Goal: Task Accomplishment & Management: Manage account settings

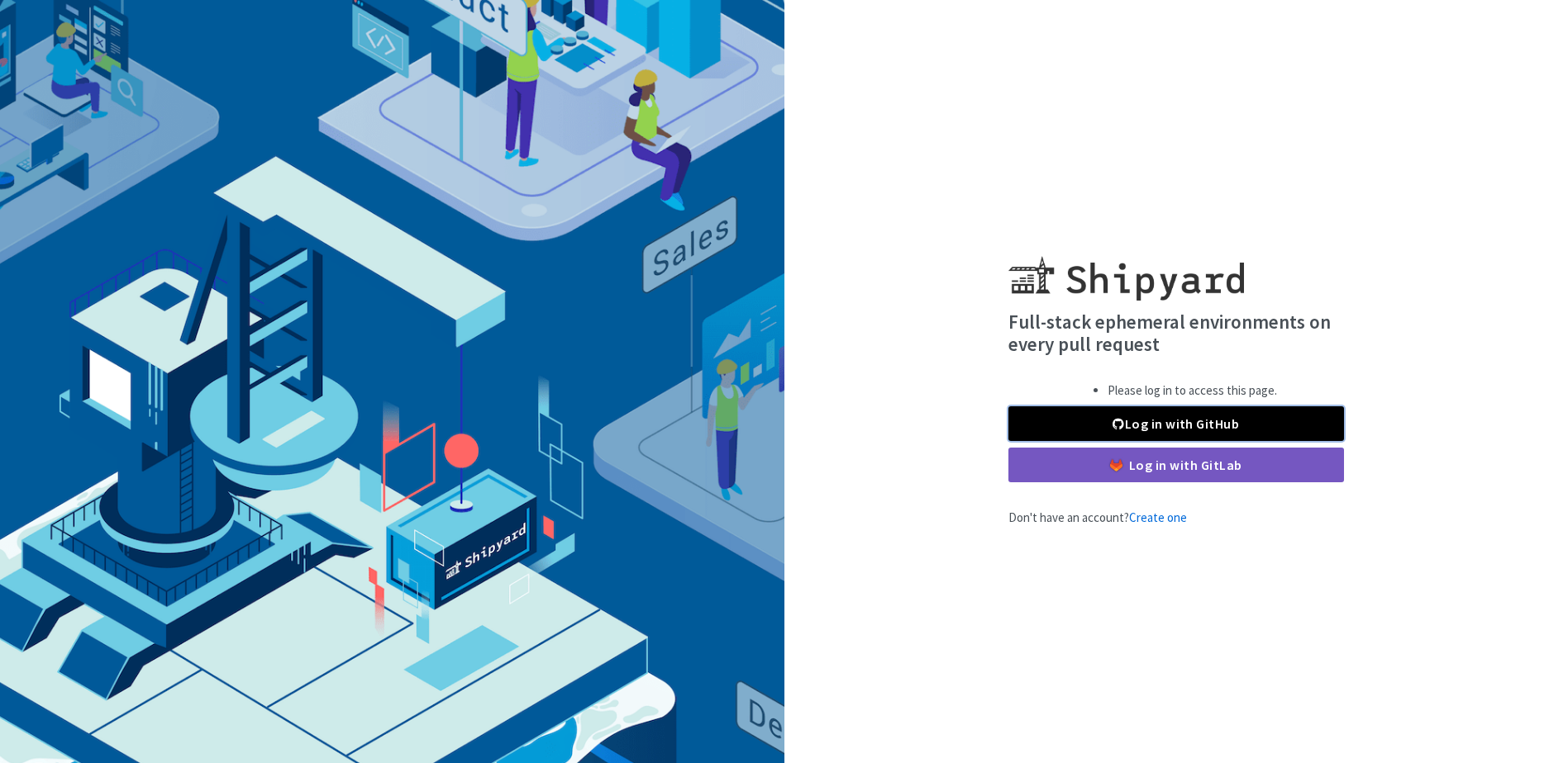
click at [1240, 412] on link "Log in with GitHub" at bounding box center [1176, 423] width 336 height 35
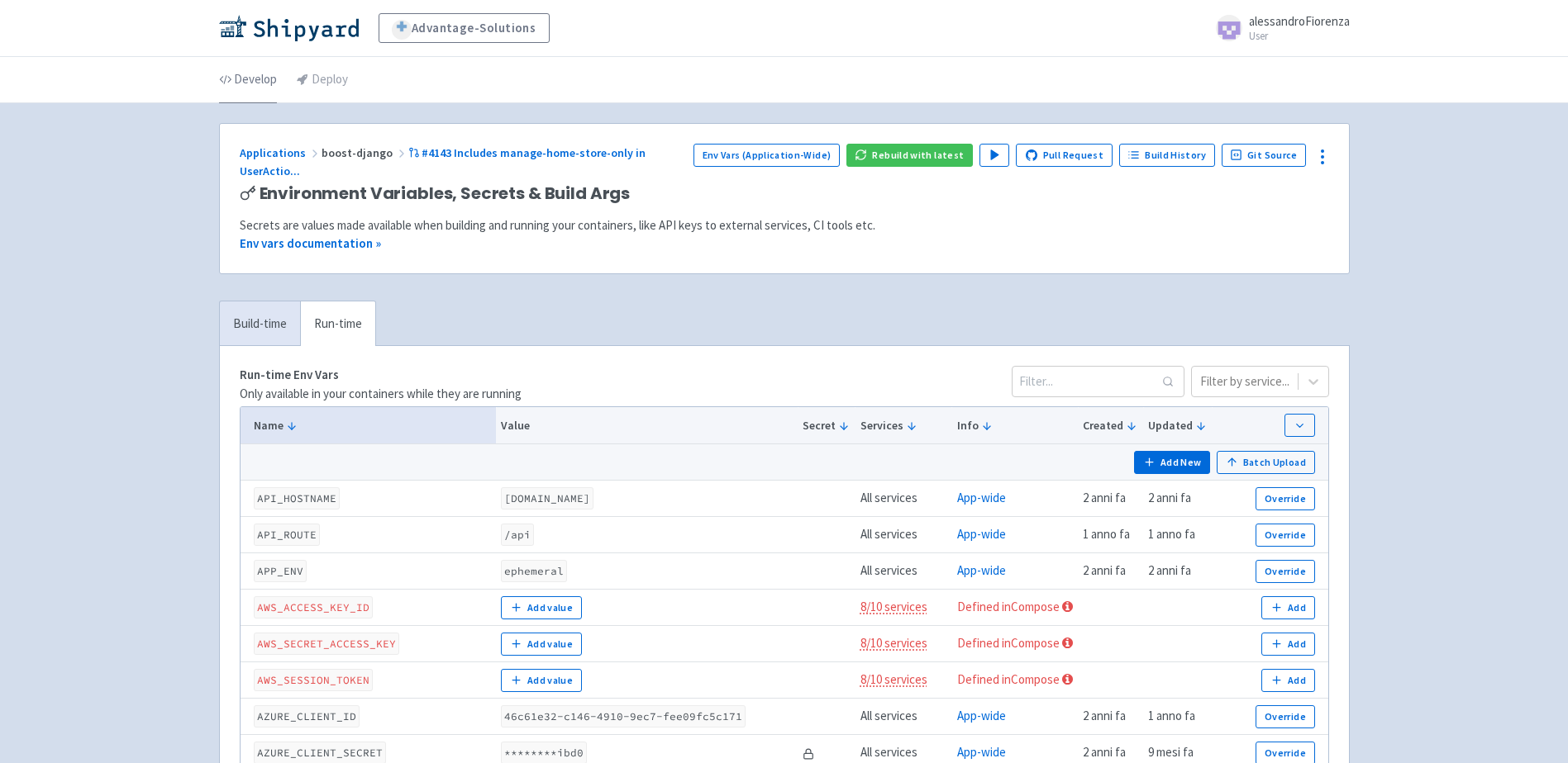
click at [254, 76] on link "Develop" at bounding box center [247, 80] width 58 height 46
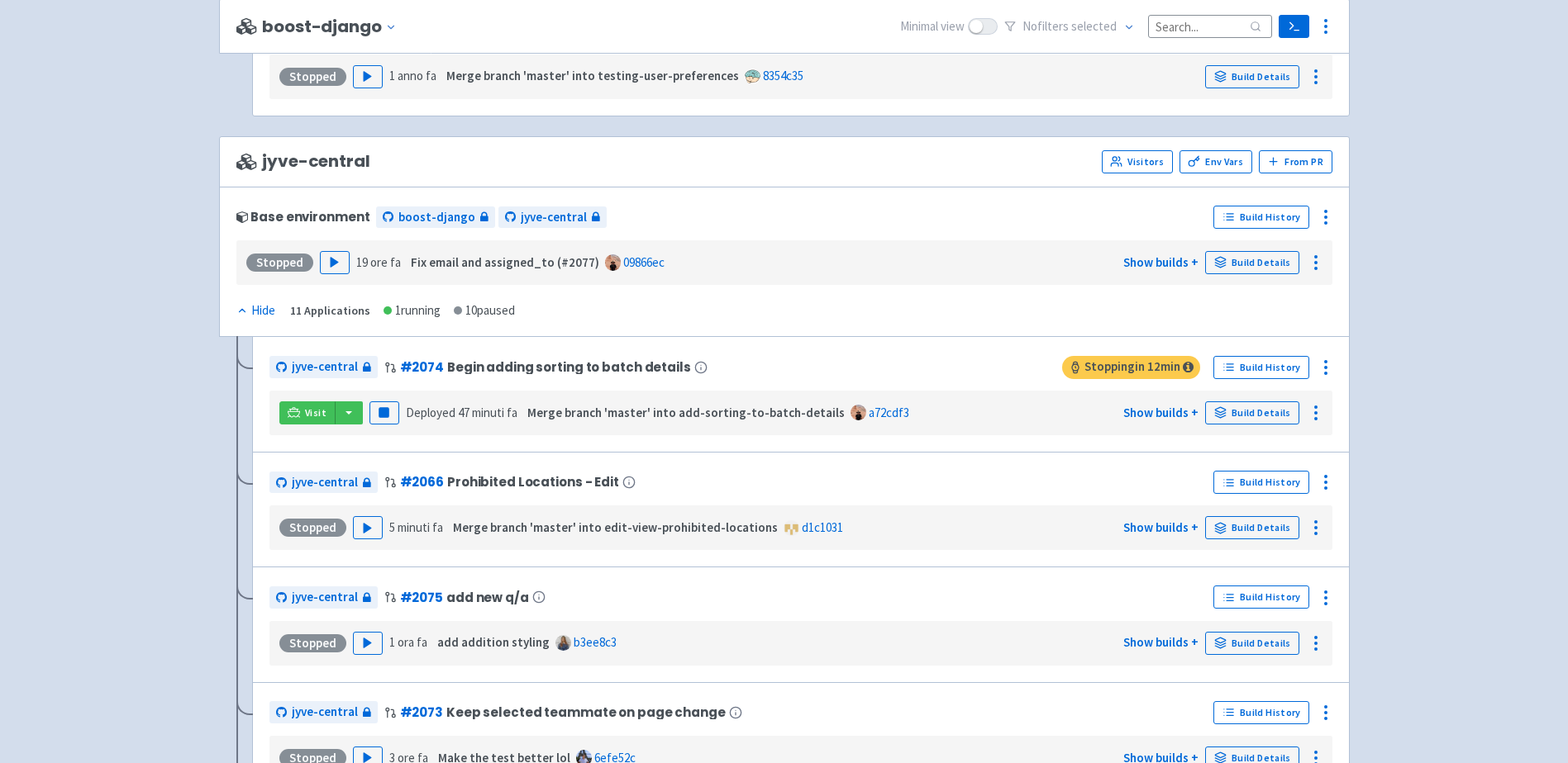
scroll to position [2430, 0]
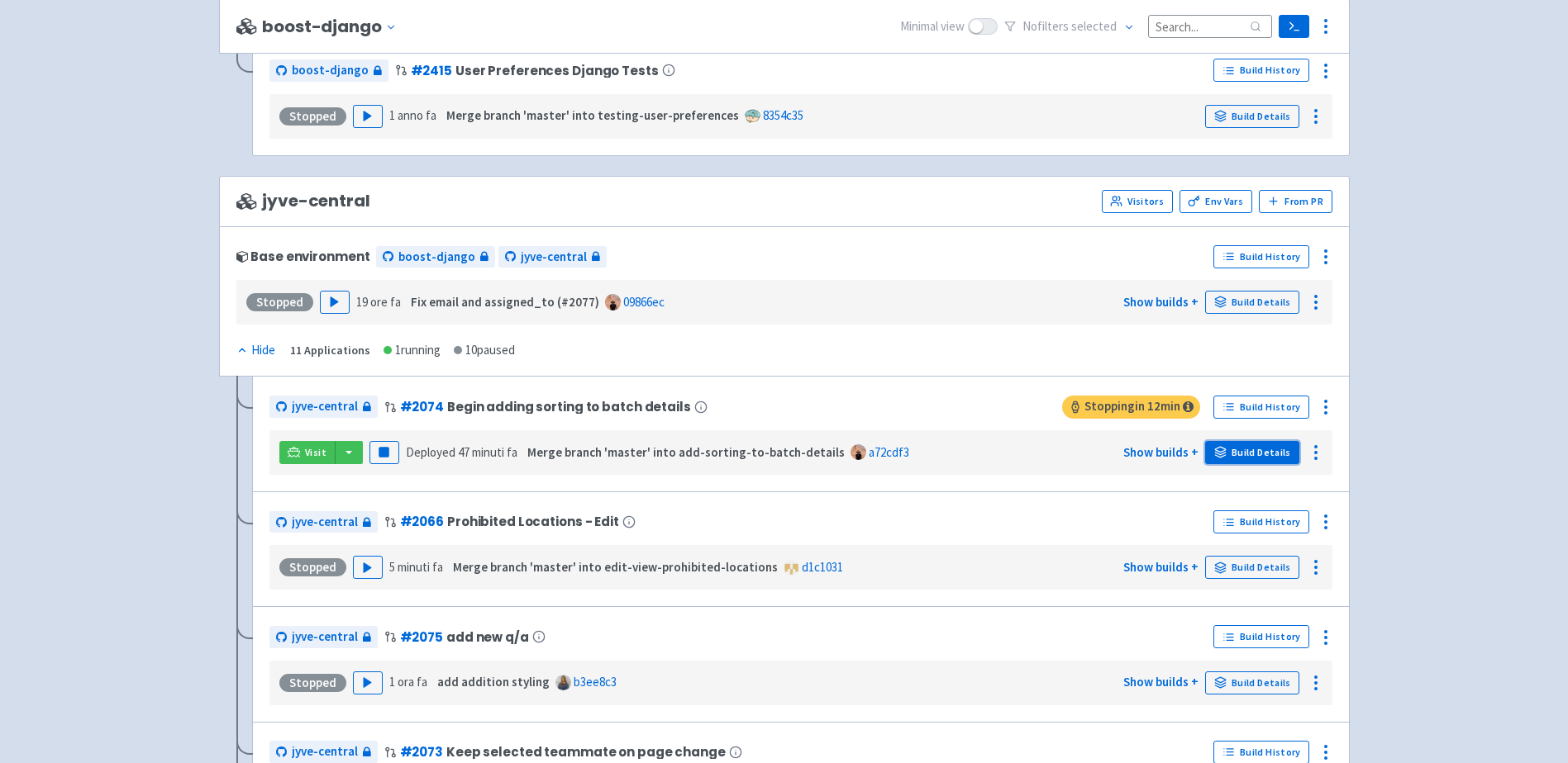
click at [1241, 453] on link "Build Details" at bounding box center [1252, 452] width 95 height 23
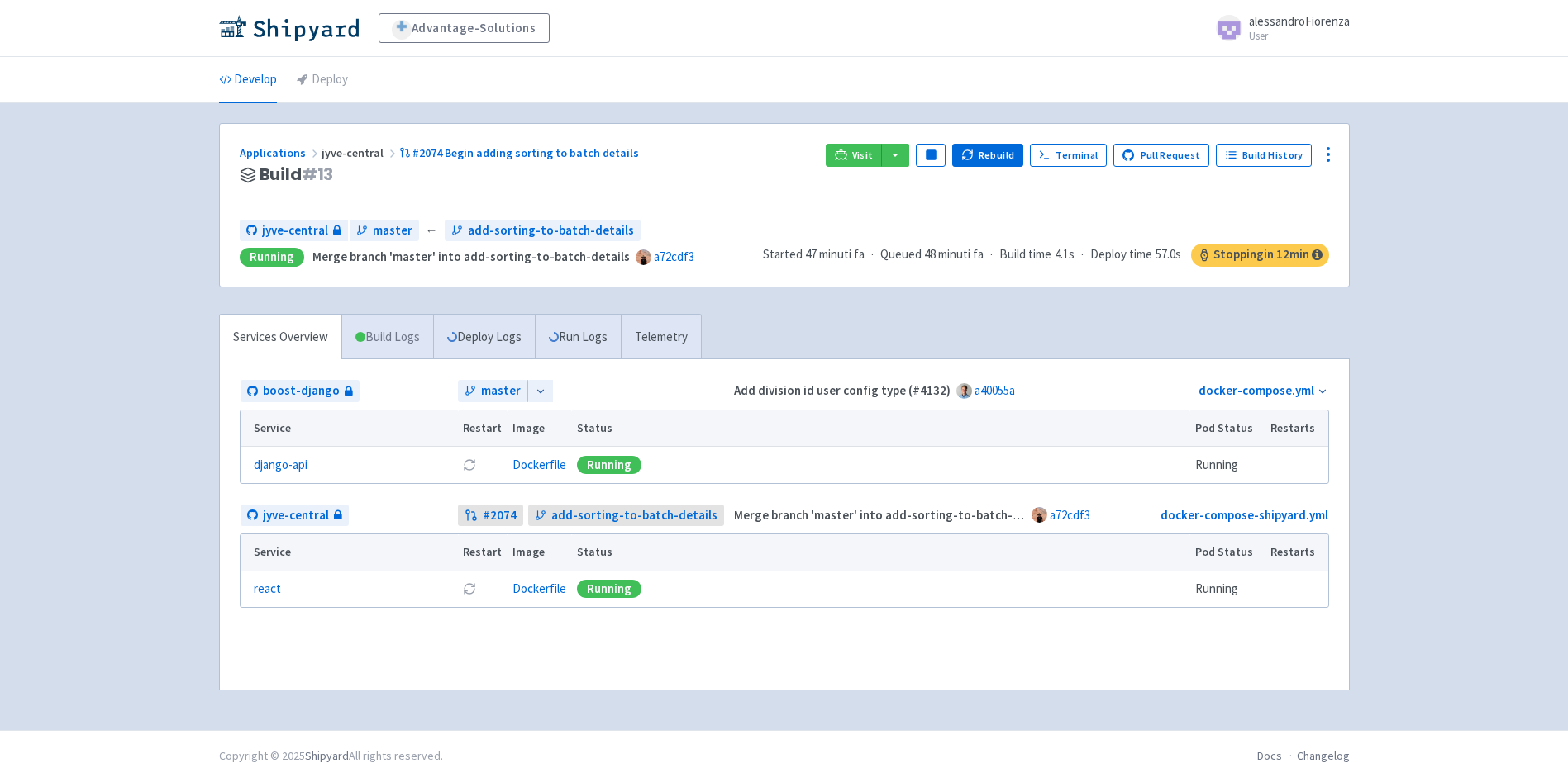
click at [383, 342] on link "Build Logs" at bounding box center [388, 337] width 91 height 46
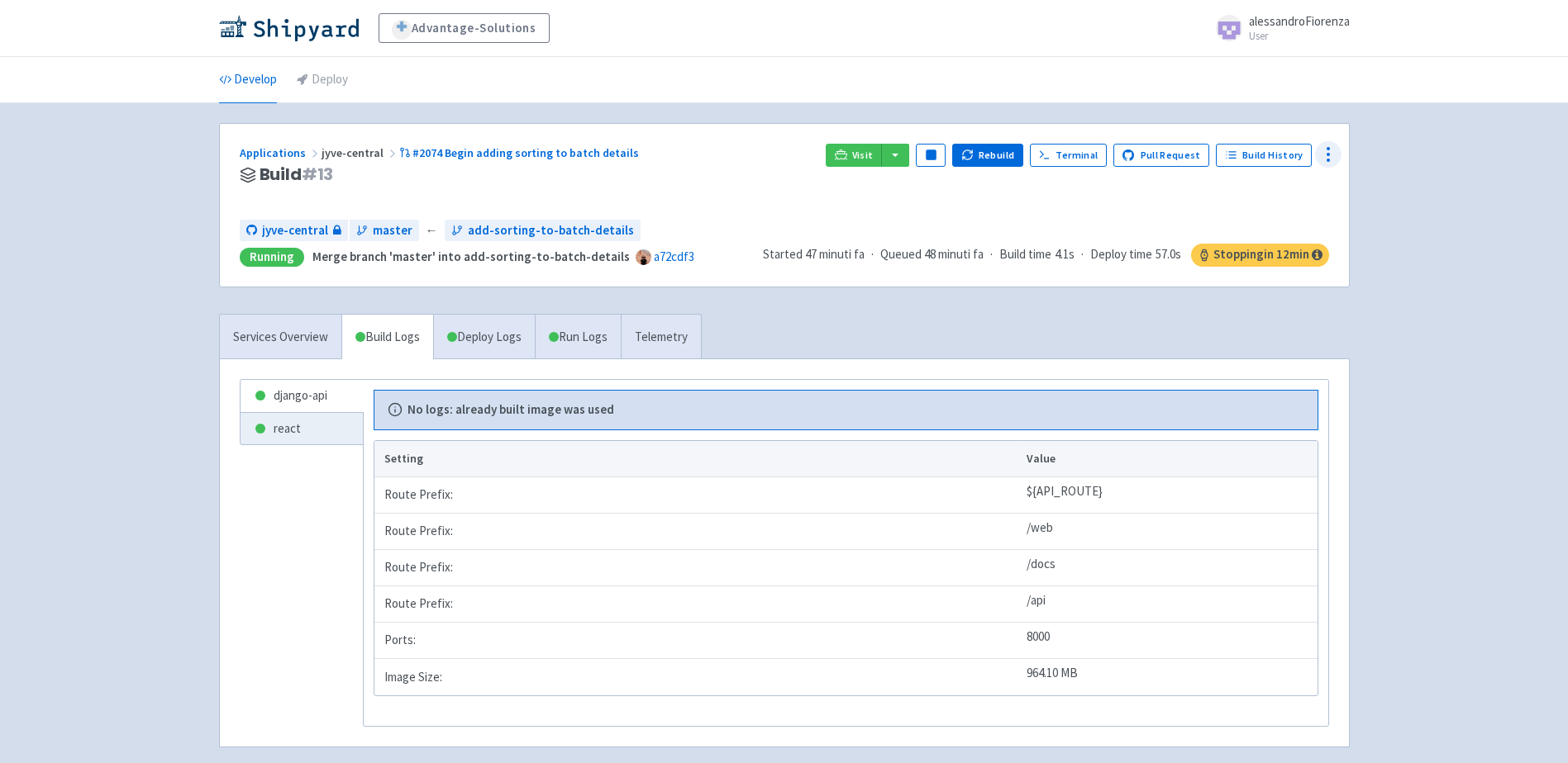
click at [1332, 156] on icon at bounding box center [1328, 154] width 20 height 20
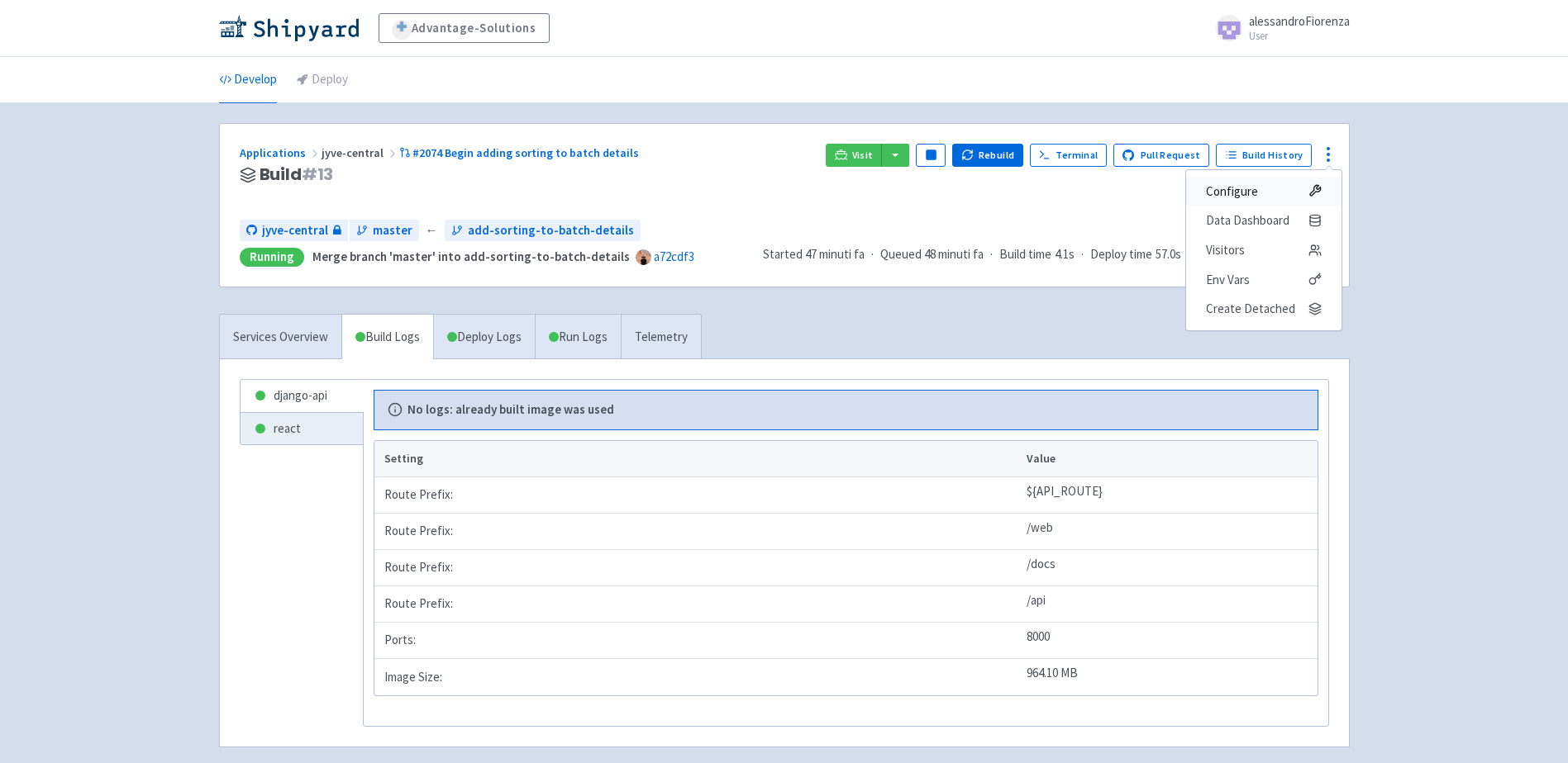
click at [1275, 191] on span "Configure" at bounding box center [1264, 192] width 116 height 23
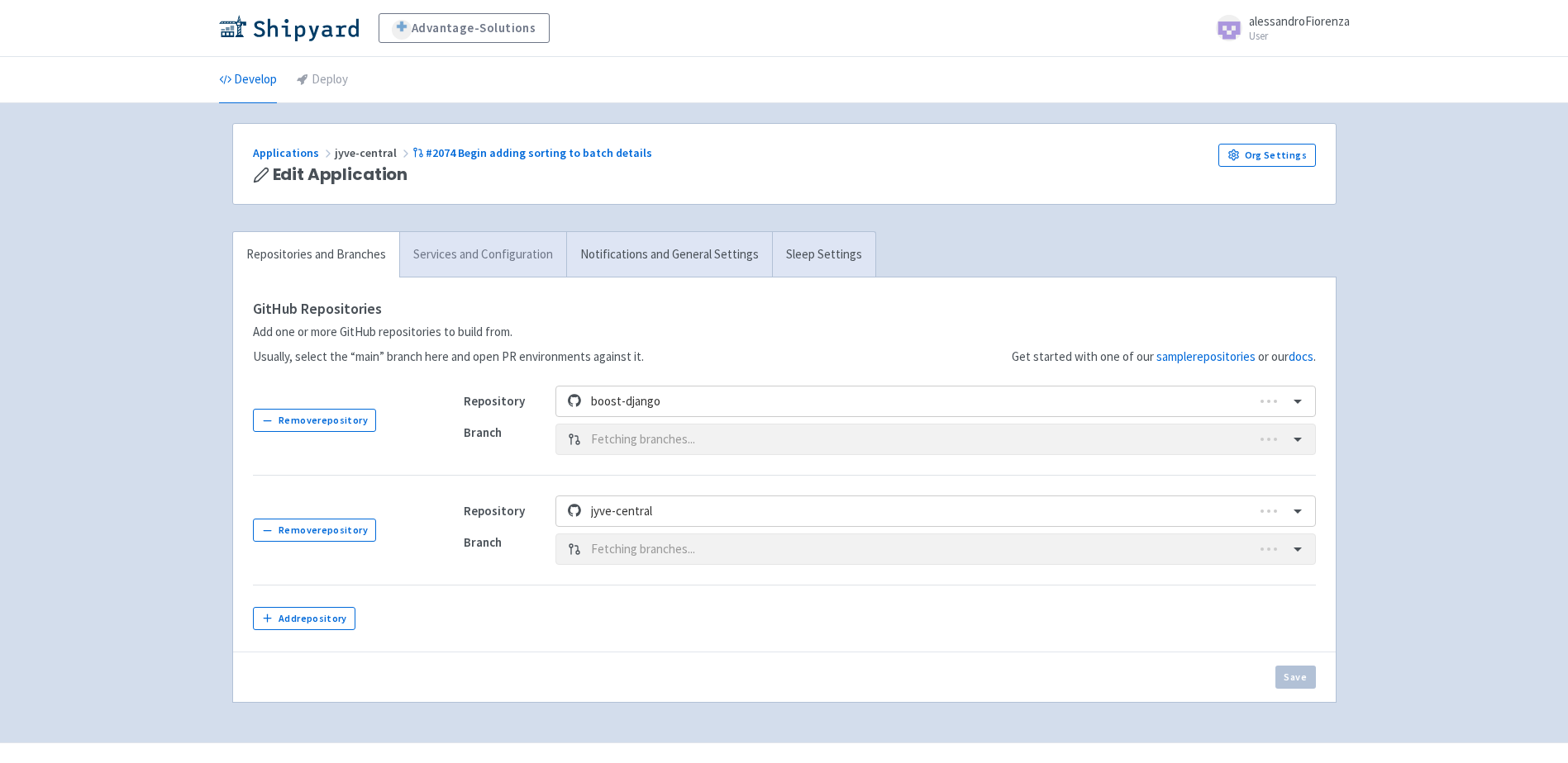
click at [516, 253] on link "Services and Configuration" at bounding box center [482, 254] width 167 height 46
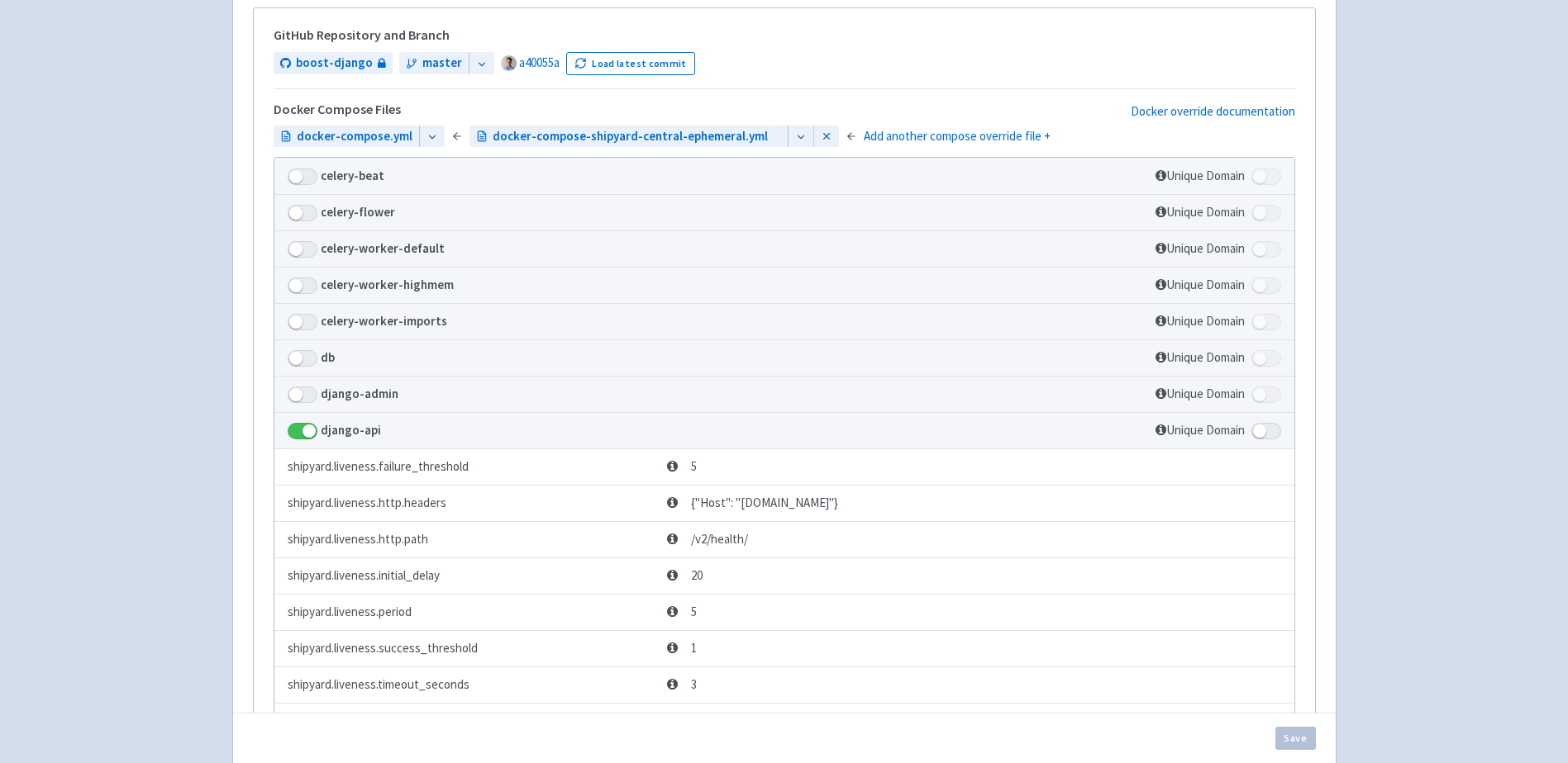
scroll to position [330, 0]
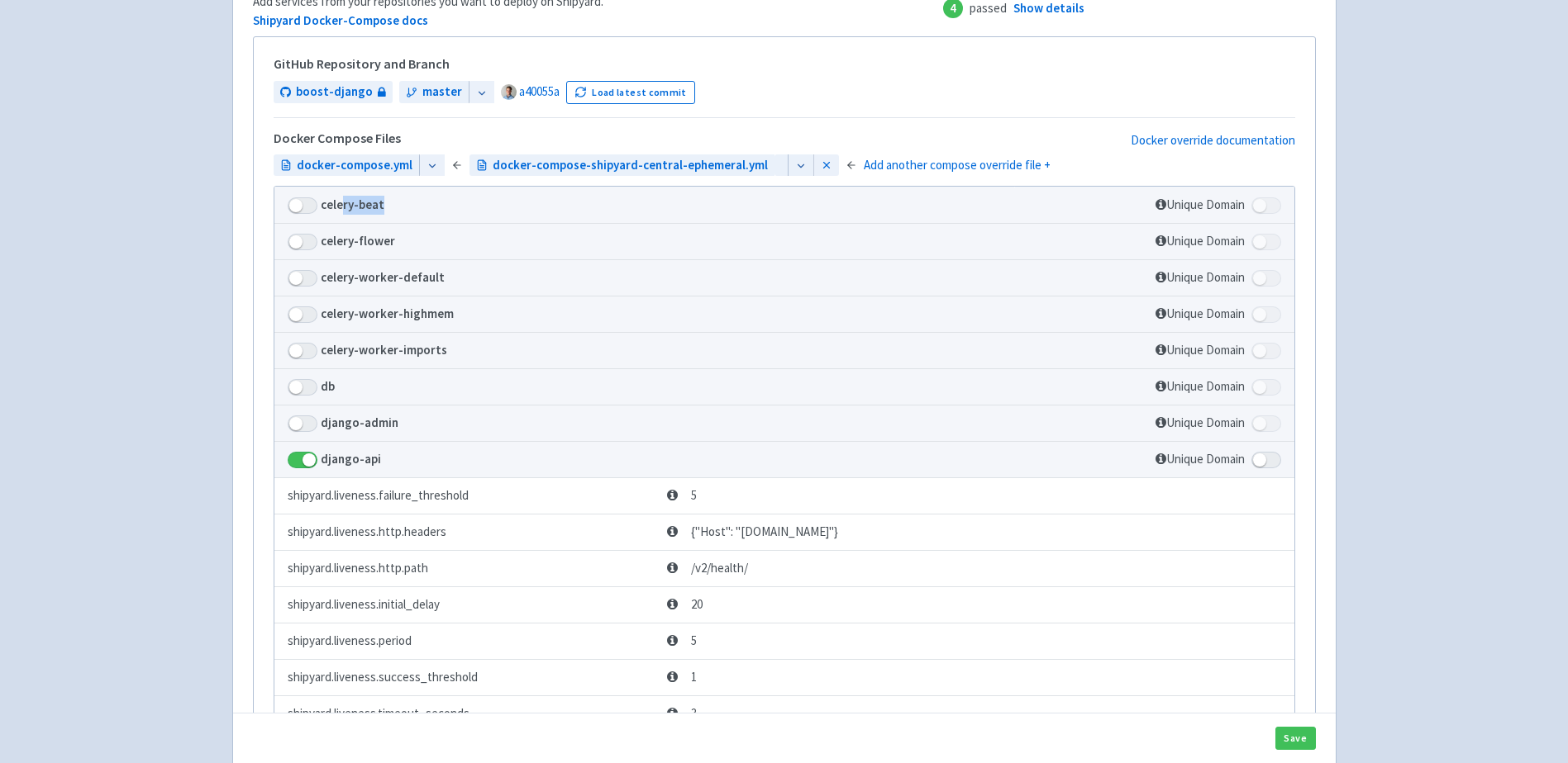
drag, startPoint x: 385, startPoint y: 211, endPoint x: 334, endPoint y: 211, distance: 51.0
click at [334, 211] on td "celery-beat" at bounding box center [644, 204] width 740 height 37
drag, startPoint x: 334, startPoint y: 211, endPoint x: 439, endPoint y: 228, distance: 106.4
click at [439, 223] on td "celery-beat" at bounding box center [644, 204] width 740 height 37
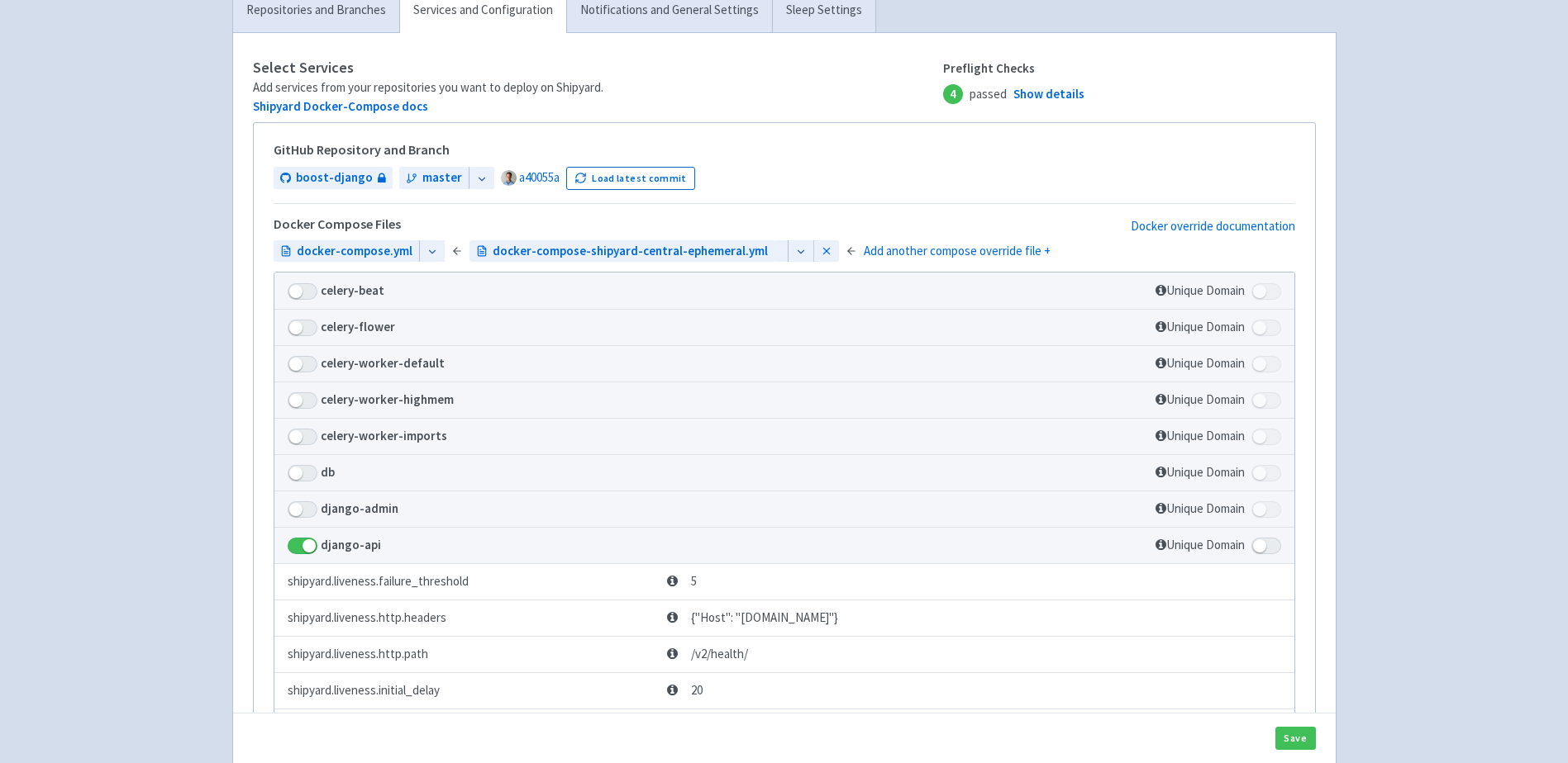
scroll to position [248, 0]
drag, startPoint x: 392, startPoint y: 292, endPoint x: 373, endPoint y: 292, distance: 19.0
click at [373, 292] on td "celery-beat" at bounding box center [644, 287] width 740 height 37
drag, startPoint x: 373, startPoint y: 292, endPoint x: 335, endPoint y: 294, distance: 38.1
click at [359, 294] on strong "celery-beat" at bounding box center [352, 287] width 63 height 16
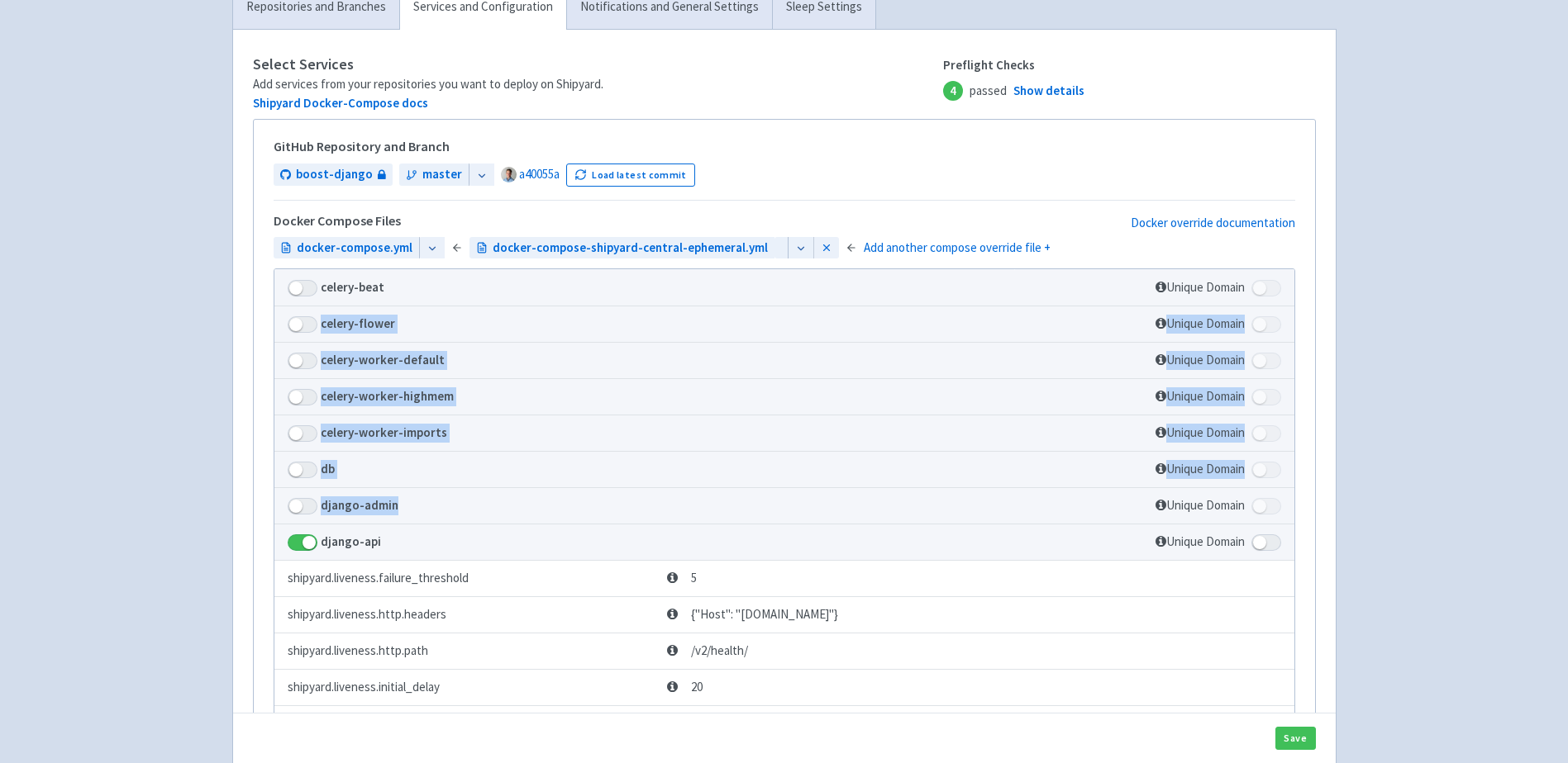
drag, startPoint x: 398, startPoint y: 587, endPoint x: 321, endPoint y: 316, distance: 281.7
click at [321, 316] on tbody "celery-beat Unique Domain celery-flower Unique Domain celery-worker-default Uni…" at bounding box center [784, 778] width 1020 height 1017
drag, startPoint x: 321, startPoint y: 316, endPoint x: 494, endPoint y: 355, distance: 177.3
click at [494, 342] on td "celery-flower" at bounding box center [644, 323] width 740 height 37
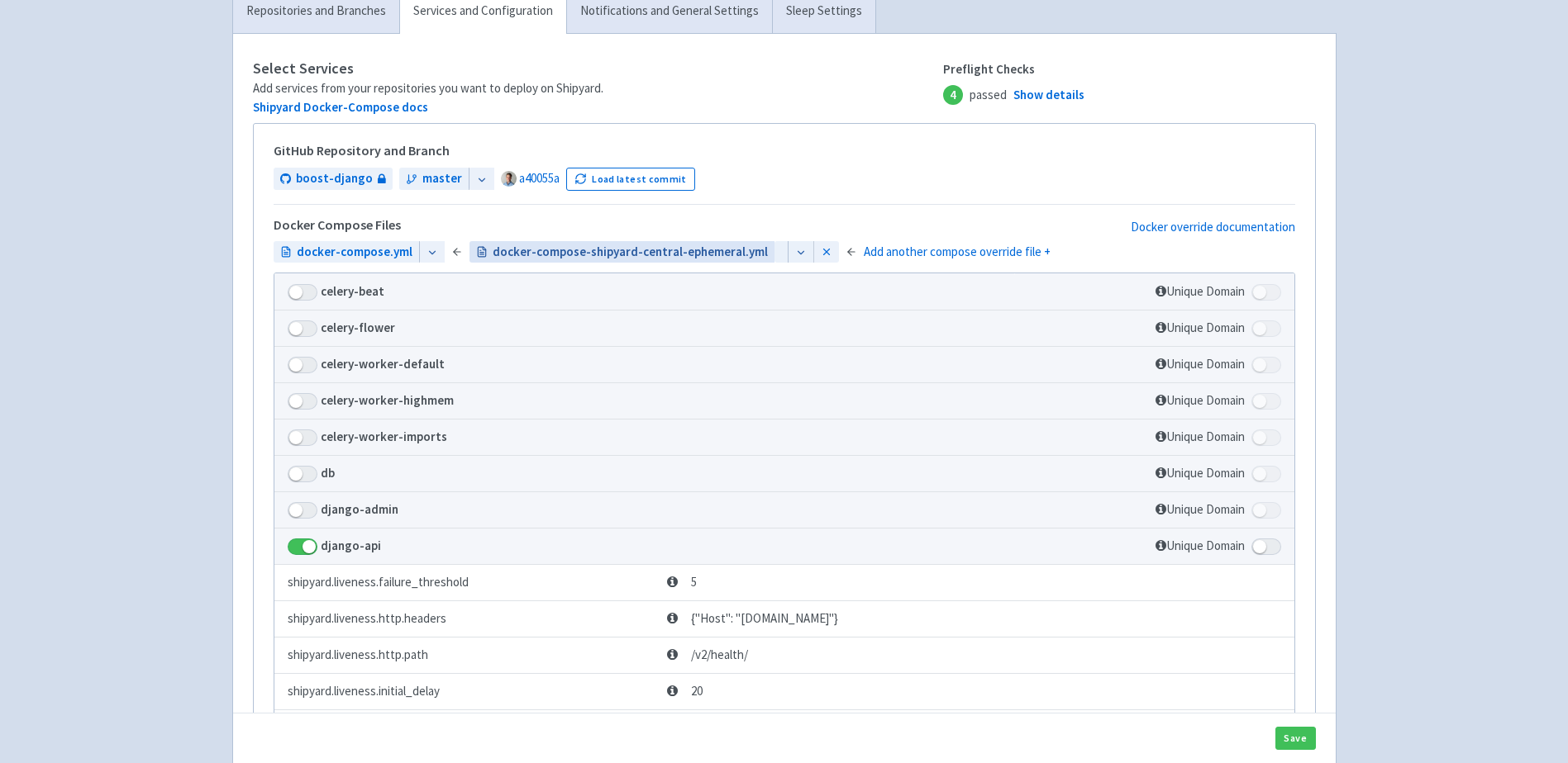
scroll to position [18, 0]
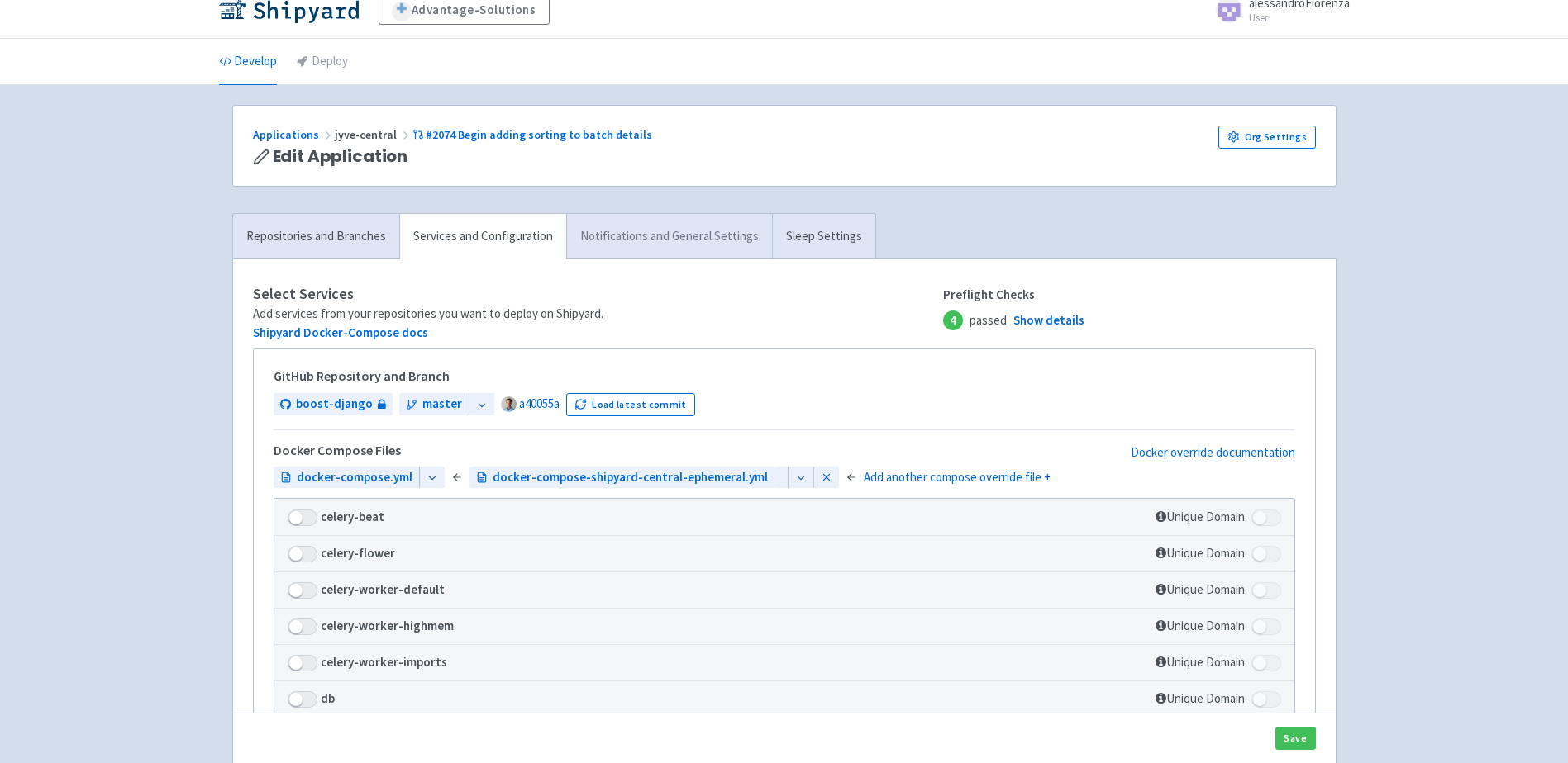
click at [670, 234] on link "Notifications and General Settings" at bounding box center [669, 236] width 205 height 46
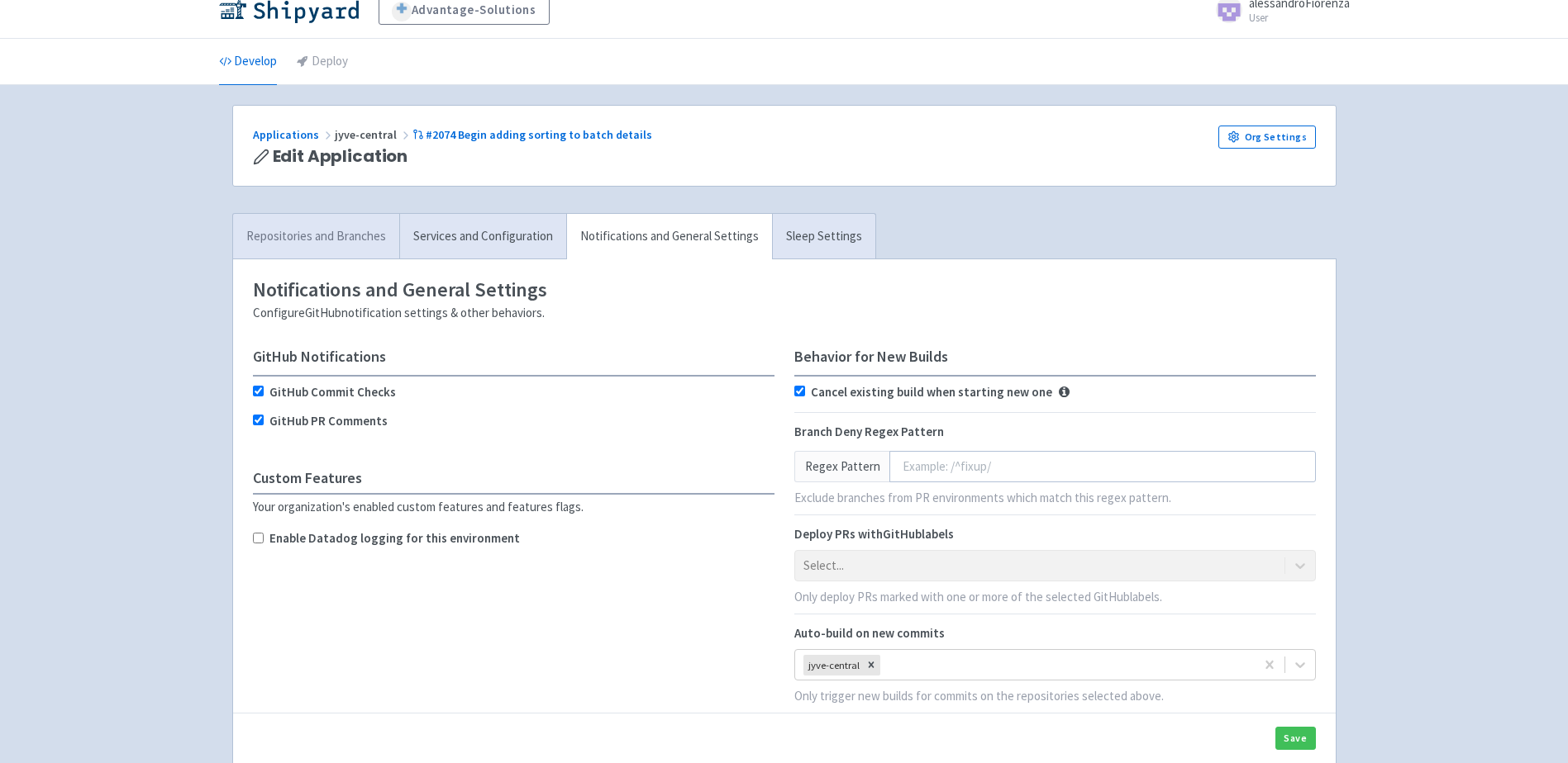
click at [292, 234] on link "Repositories and Branches" at bounding box center [316, 236] width 166 height 46
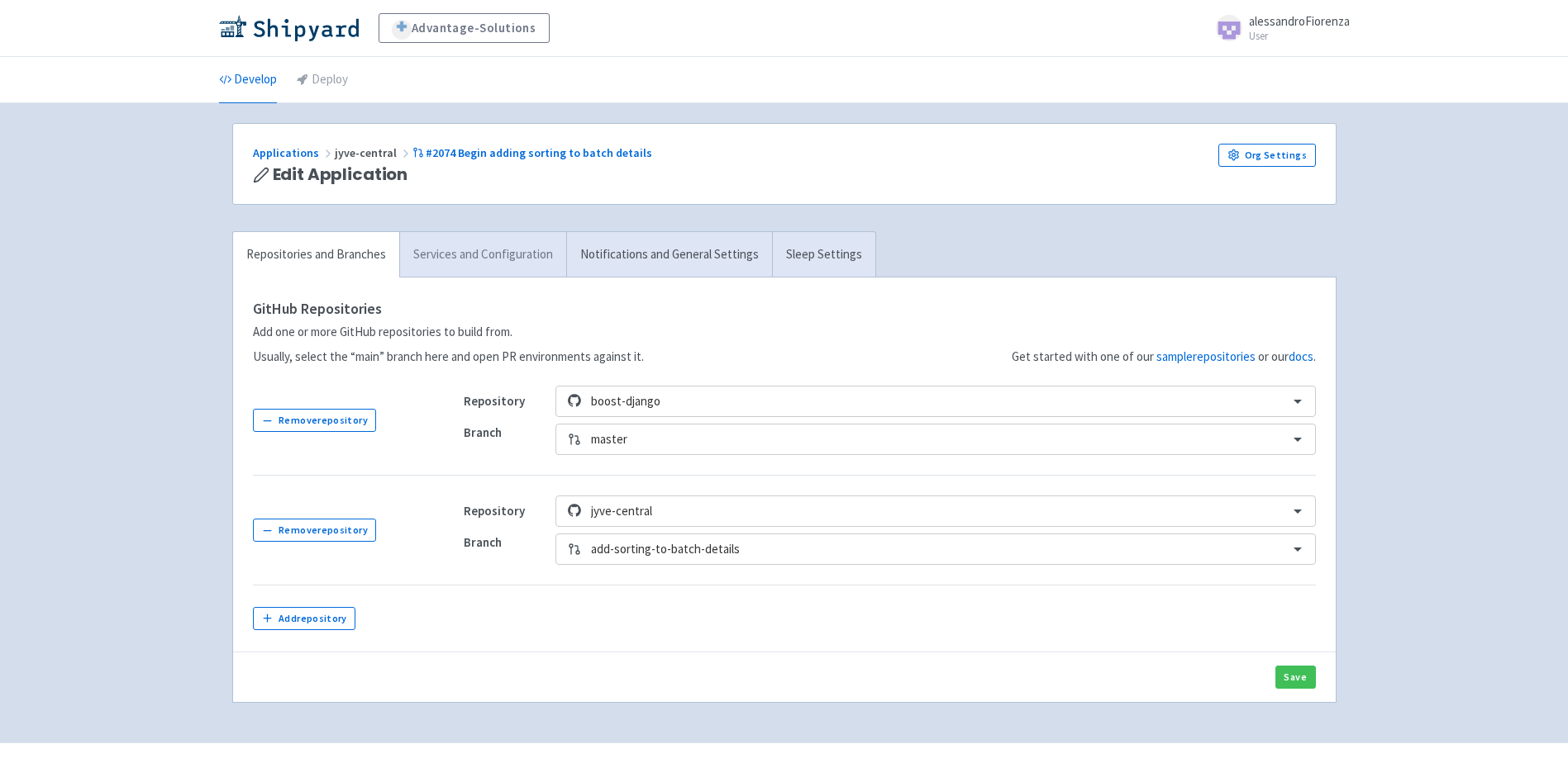
click at [446, 254] on link "Services and Configuration" at bounding box center [482, 254] width 167 height 46
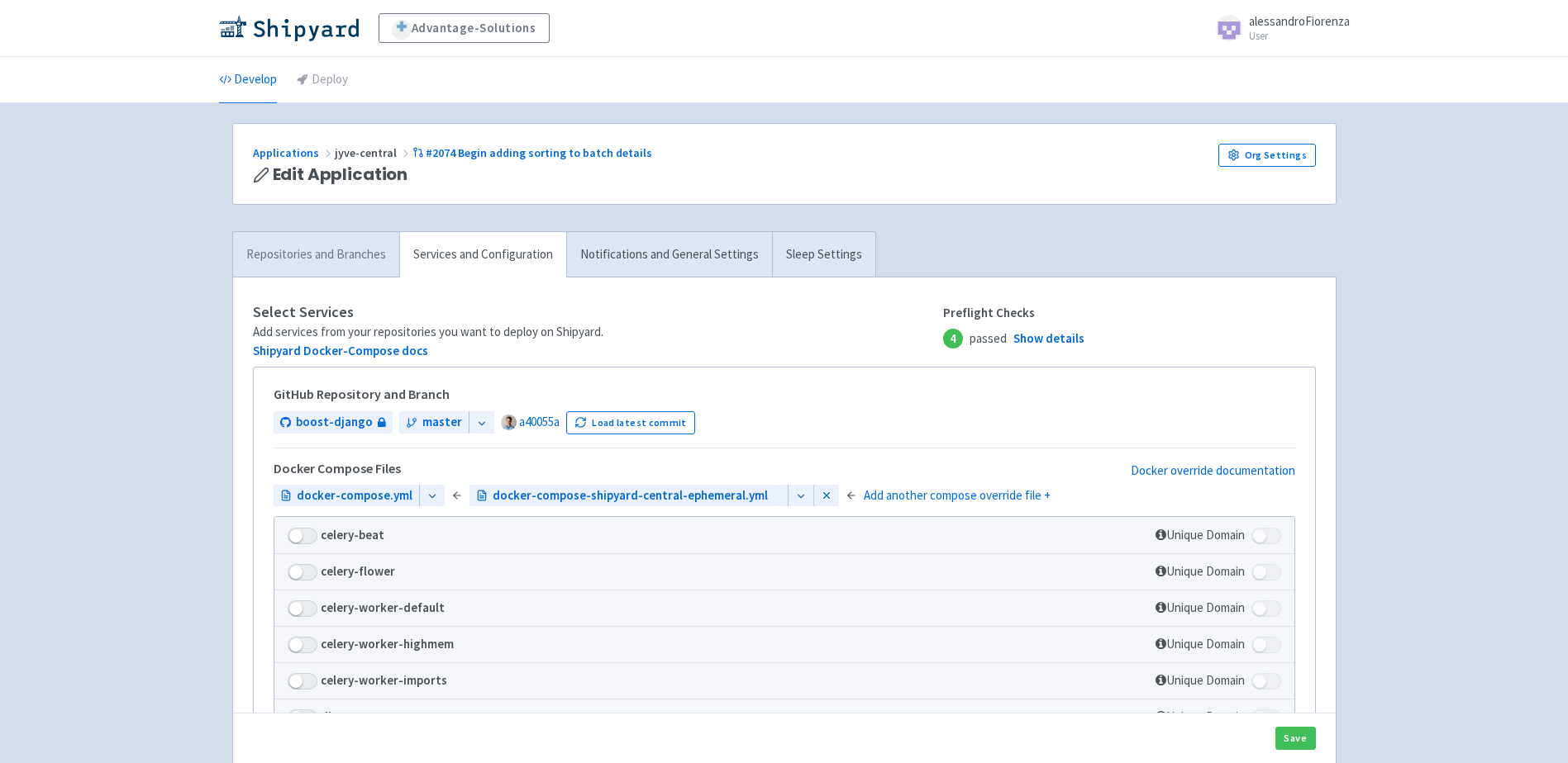
click at [300, 239] on link "Repositories and Branches" at bounding box center [316, 254] width 166 height 46
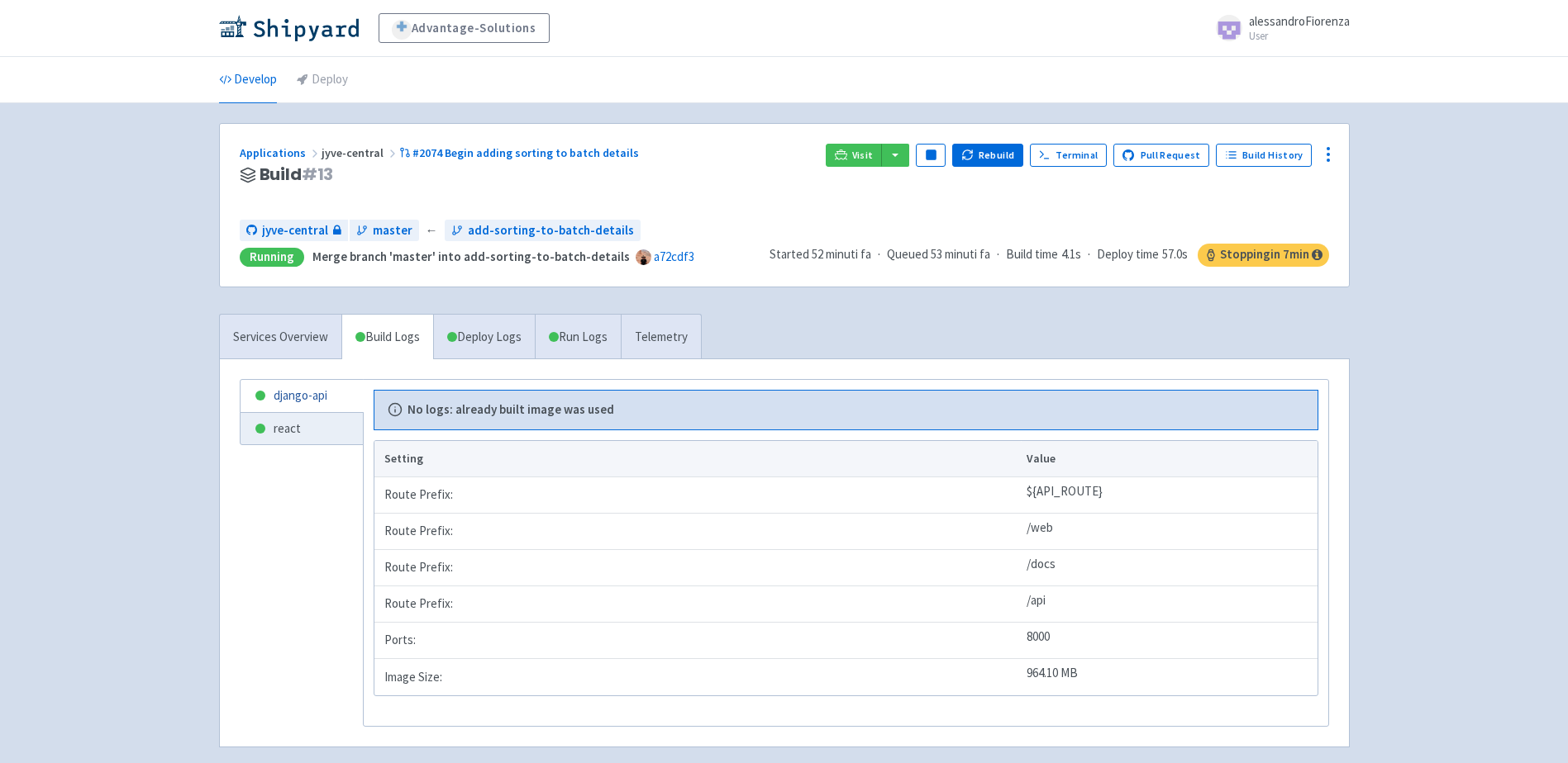
click at [315, 389] on link "django-api" at bounding box center [301, 396] width 122 height 32
click at [283, 329] on link "Services Overview" at bounding box center [280, 337] width 121 height 46
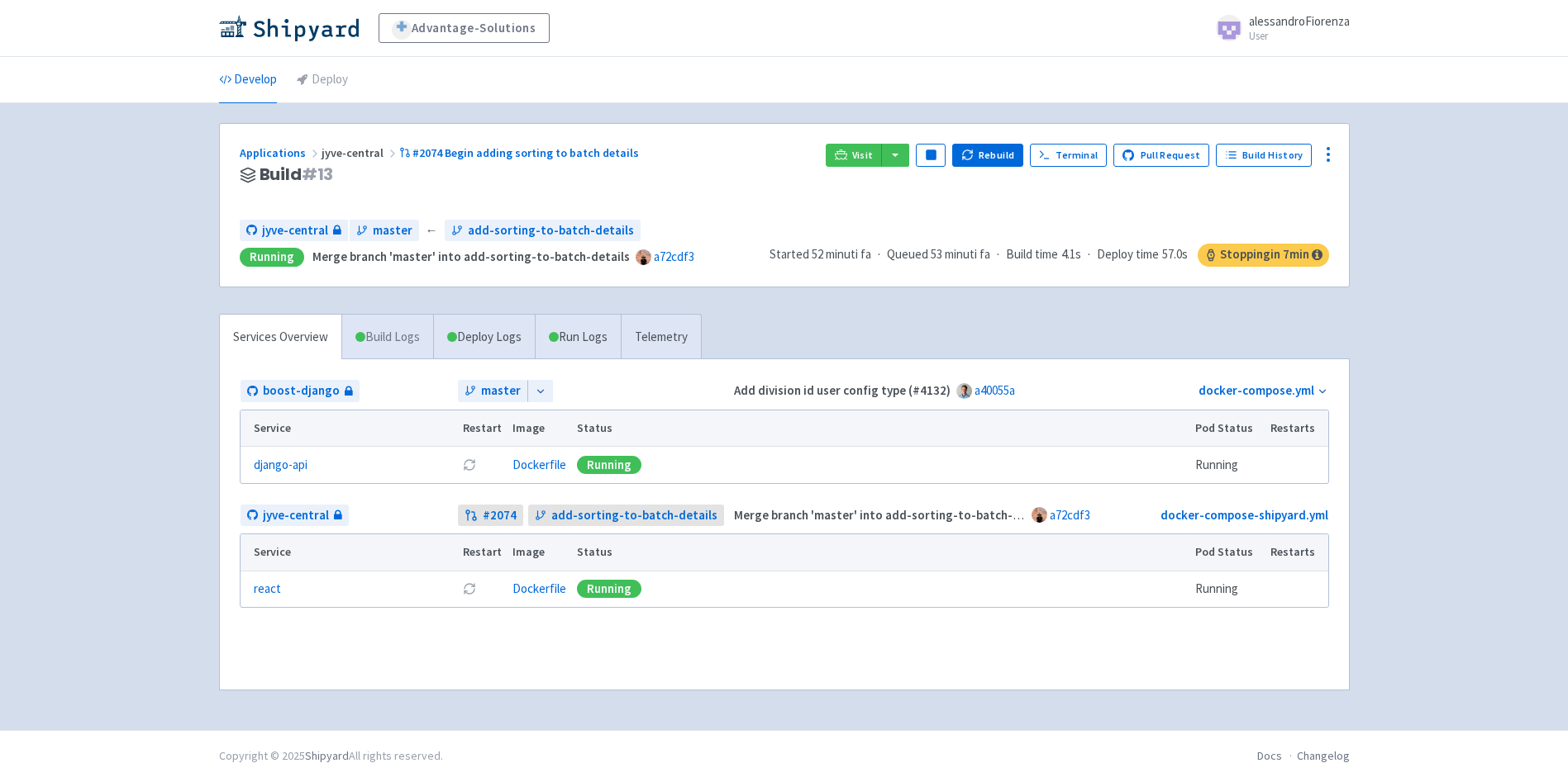
click at [405, 332] on link "Build Logs" at bounding box center [388, 337] width 91 height 46
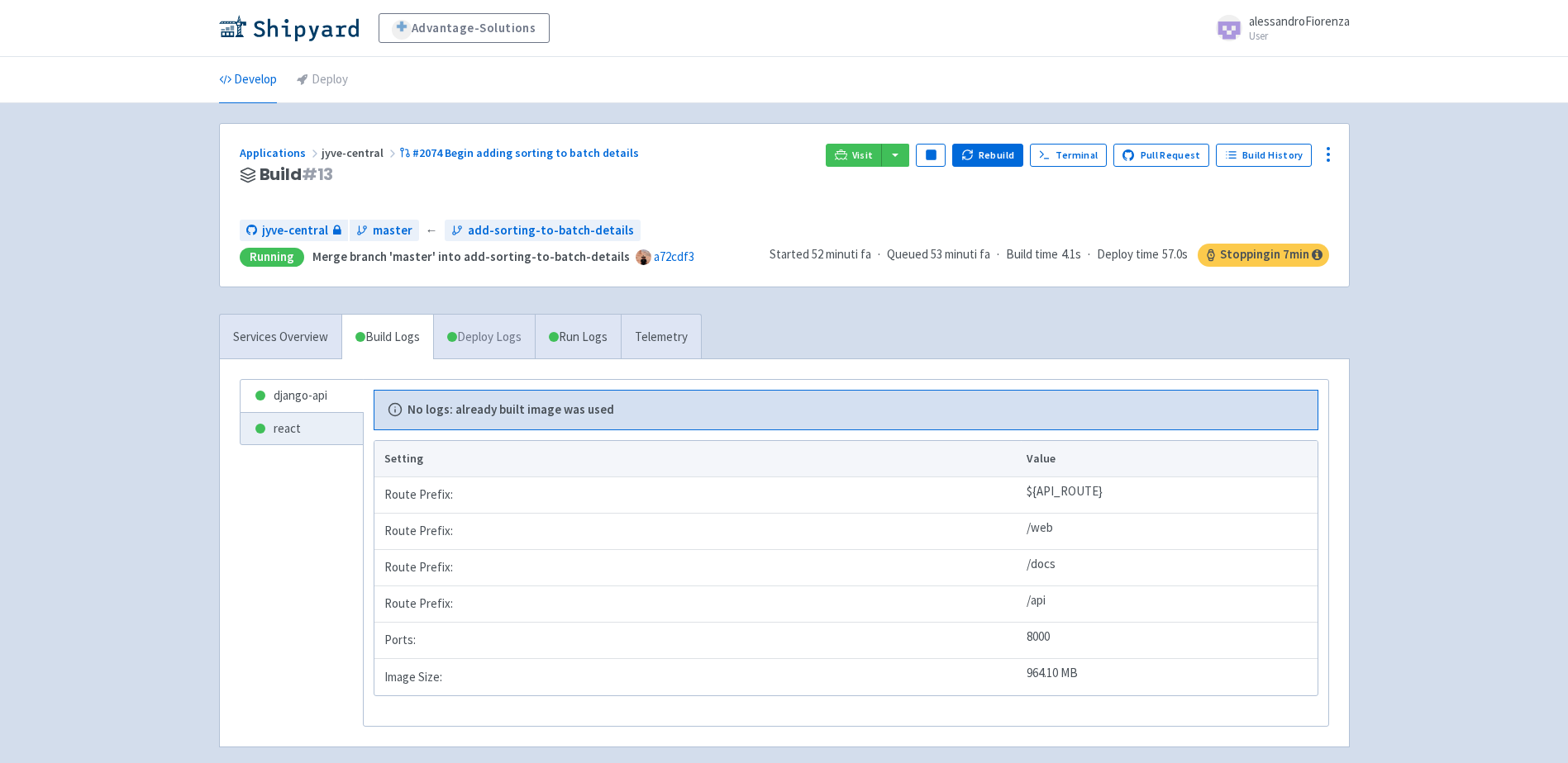
click at [499, 335] on link "Deploy Logs" at bounding box center [484, 337] width 102 height 46
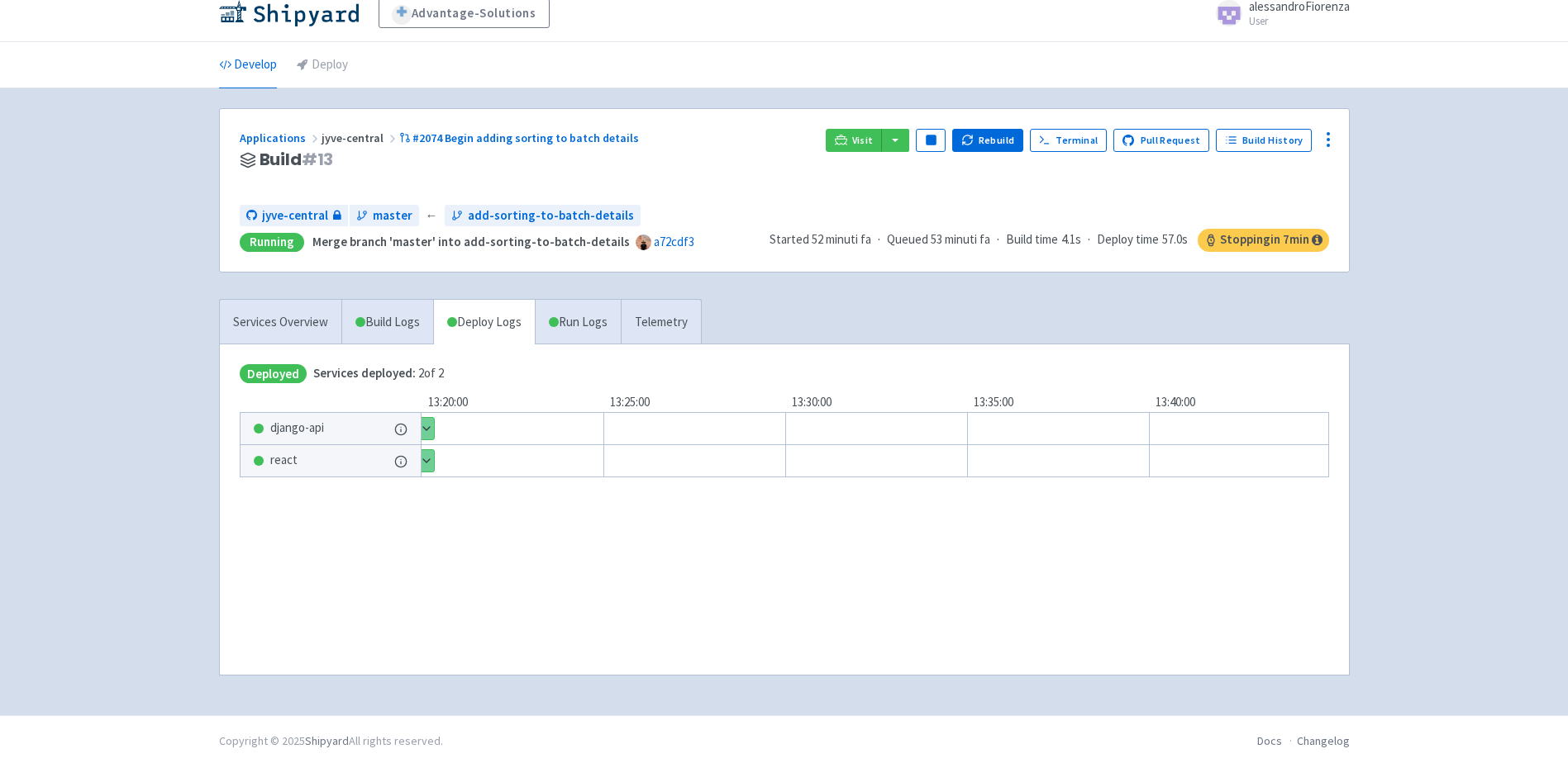
scroll to position [18, 0]
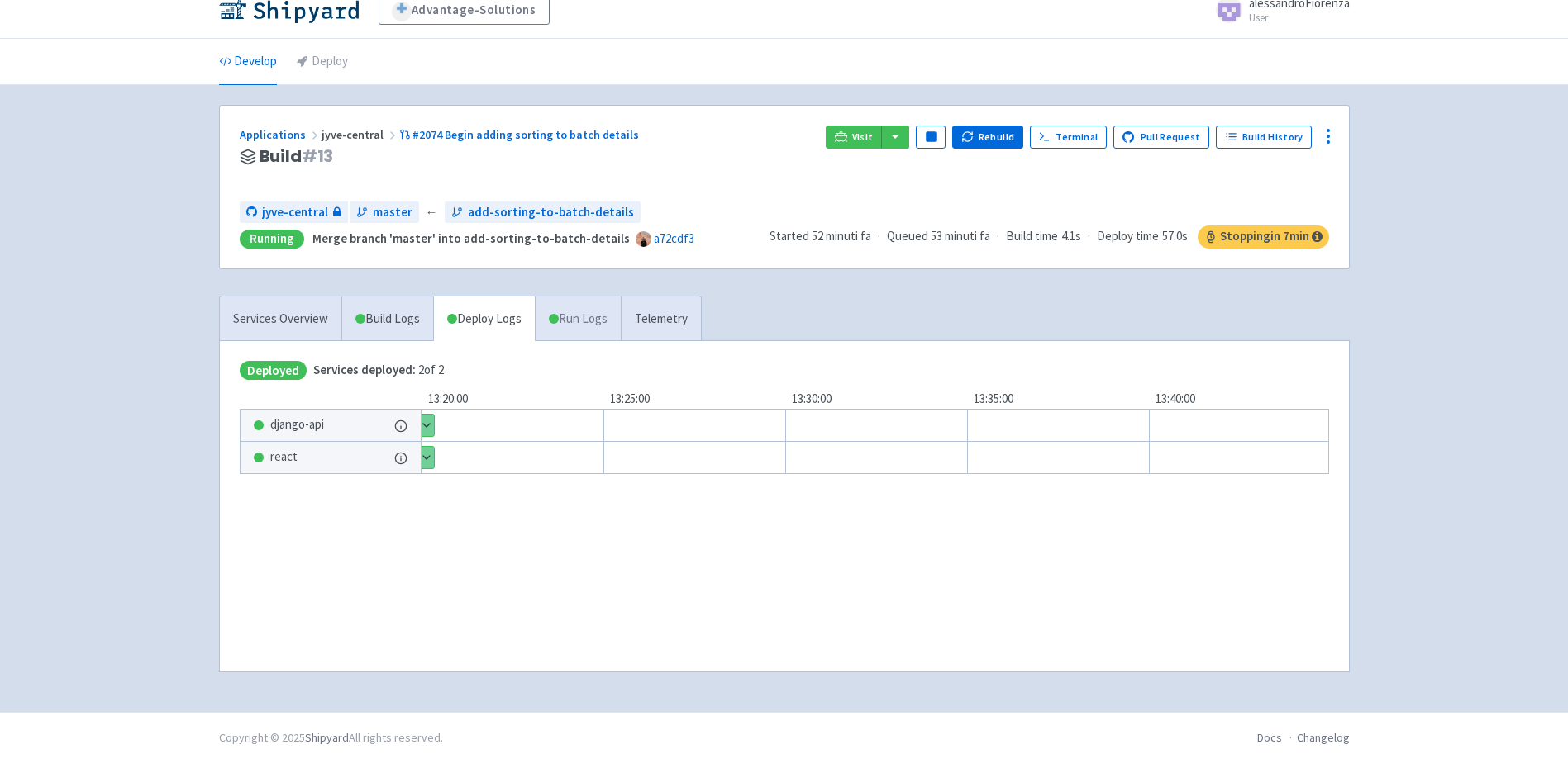
click at [584, 316] on link "Run Logs" at bounding box center [578, 319] width 86 height 46
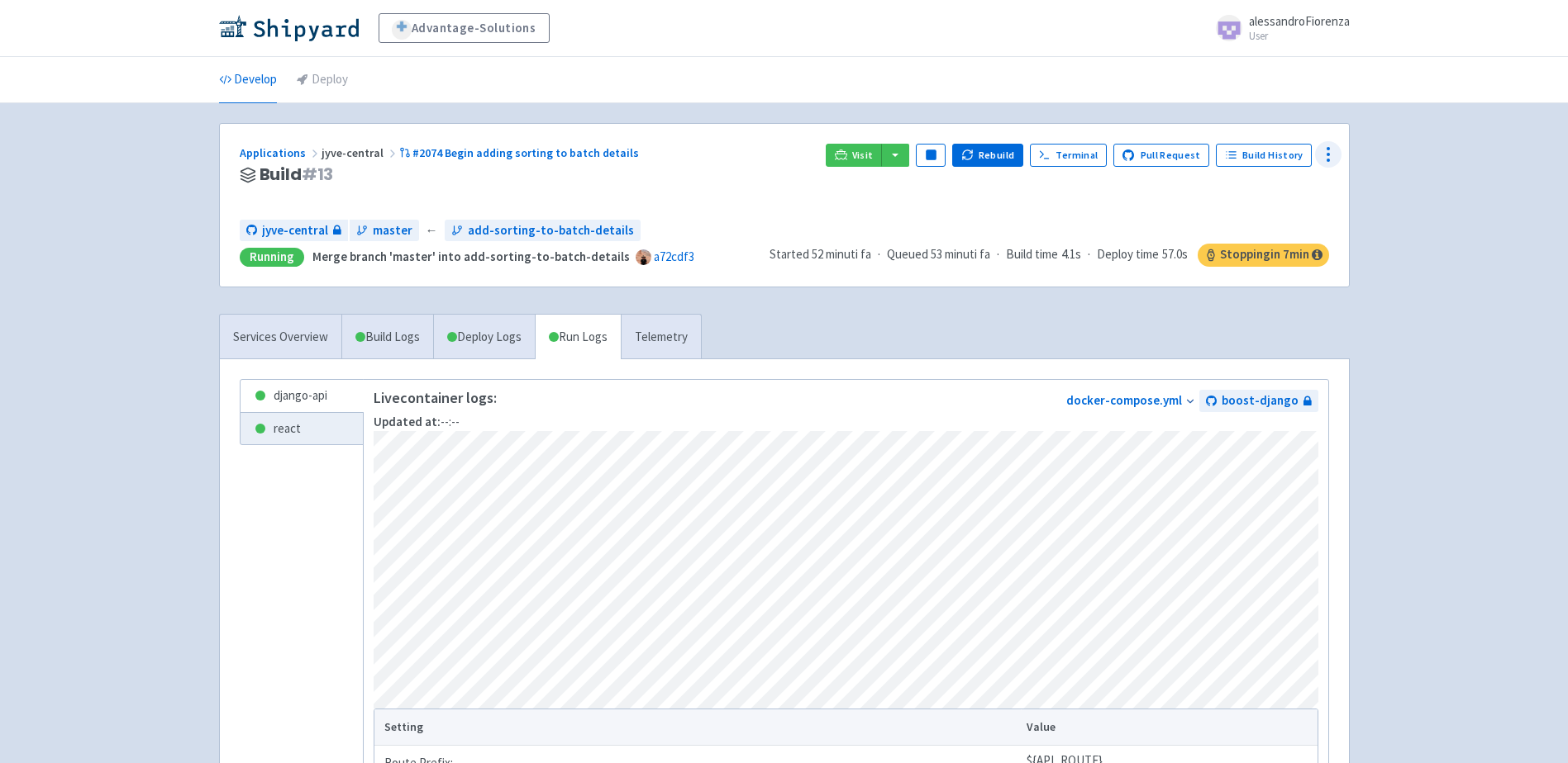
click at [1331, 158] on icon at bounding box center [1328, 154] width 20 height 20
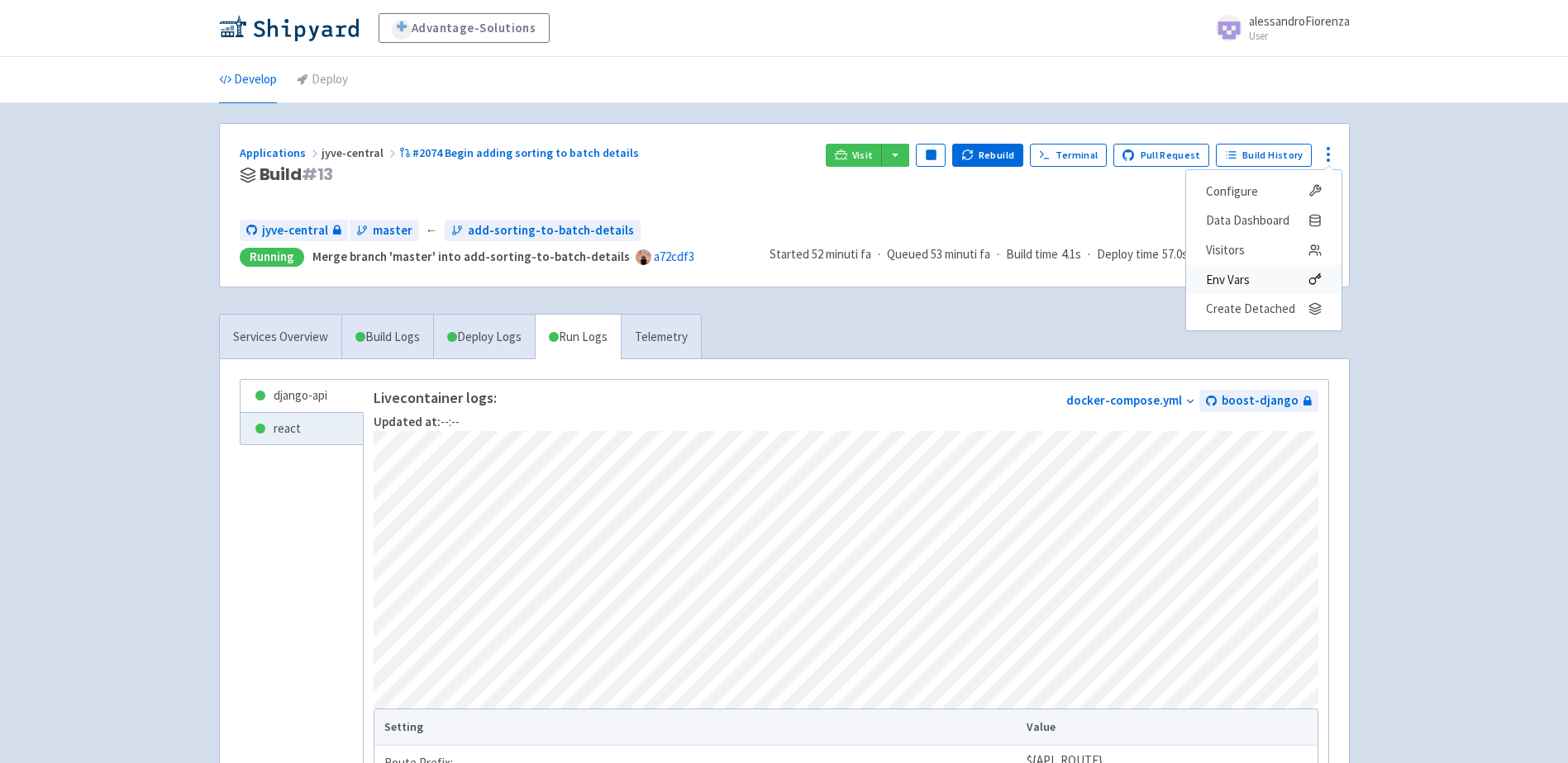
click at [1240, 281] on span "Env Vars" at bounding box center [1227, 280] width 44 height 23
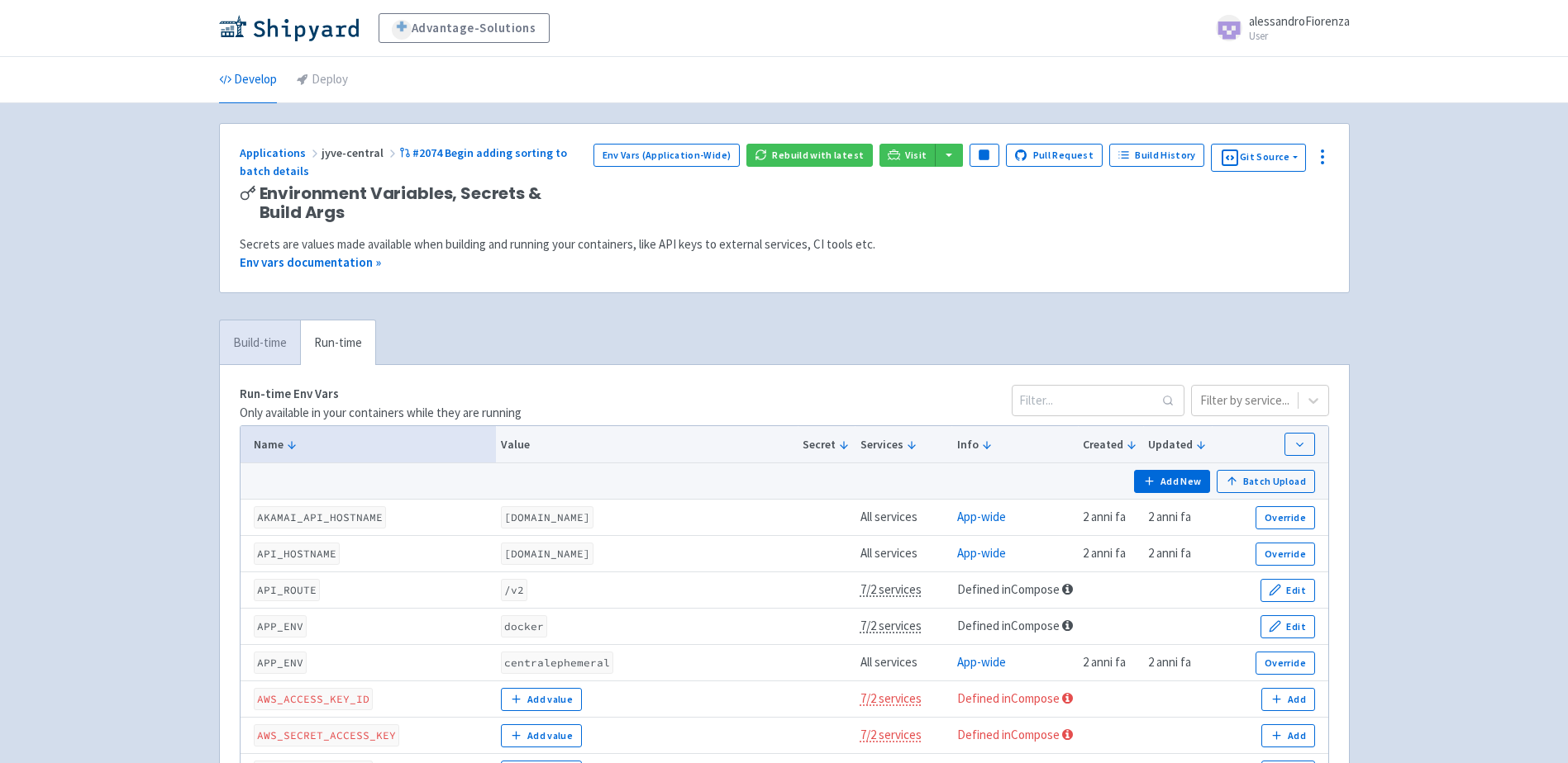
click at [266, 337] on link "Build-time" at bounding box center [260, 343] width 80 height 46
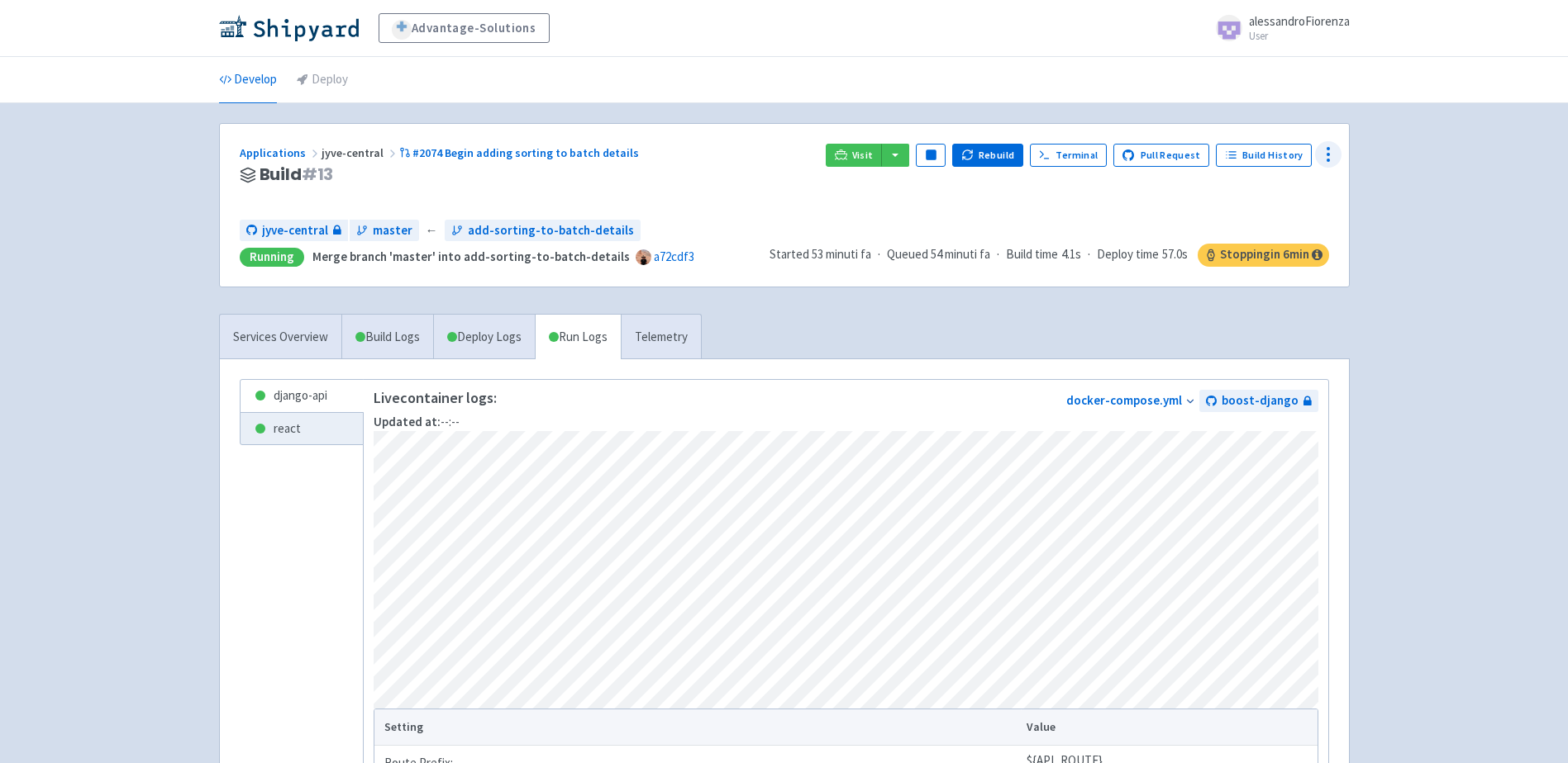
click at [1328, 157] on icon at bounding box center [1328, 154] width 20 height 20
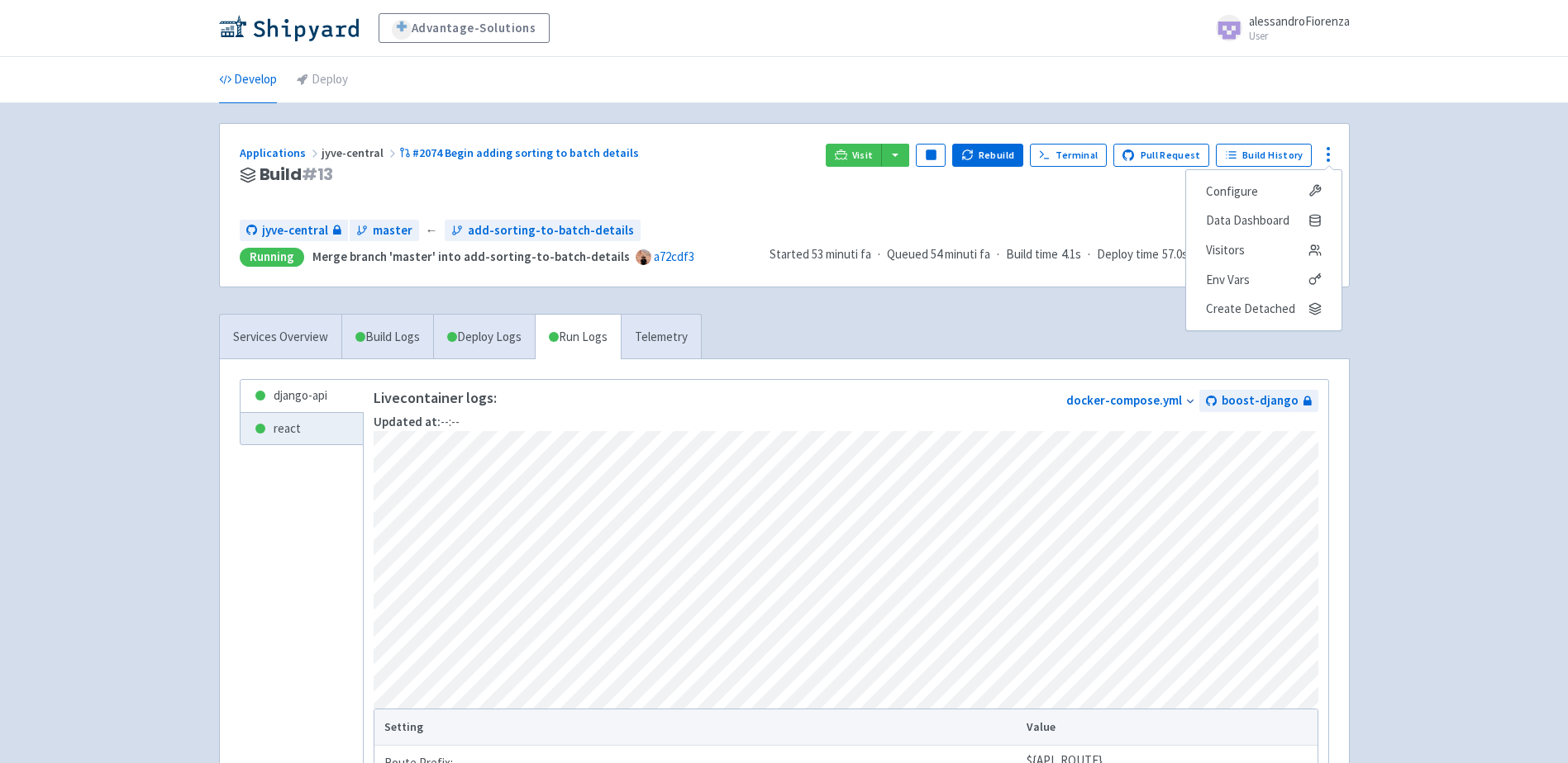
click at [196, 423] on div "Advantage-Solutions alessandroFiorenza User Profile Sign out Develop Deploy" at bounding box center [784, 527] width 1568 height 1056
